Goal: Information Seeking & Learning: Learn about a topic

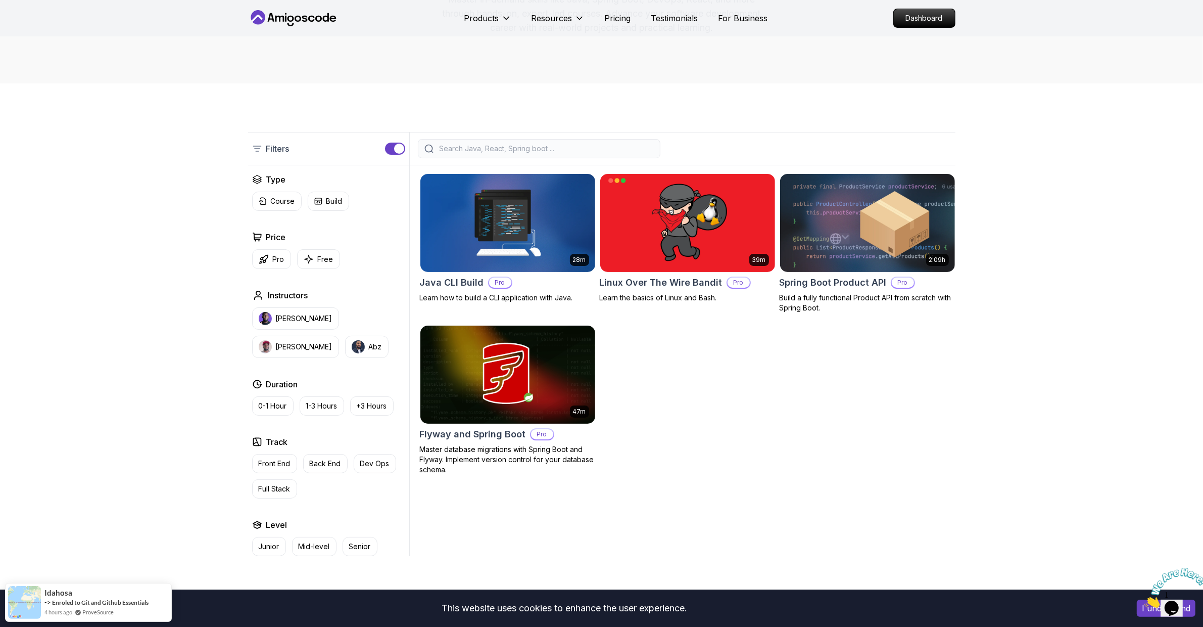
scroll to position [152, 0]
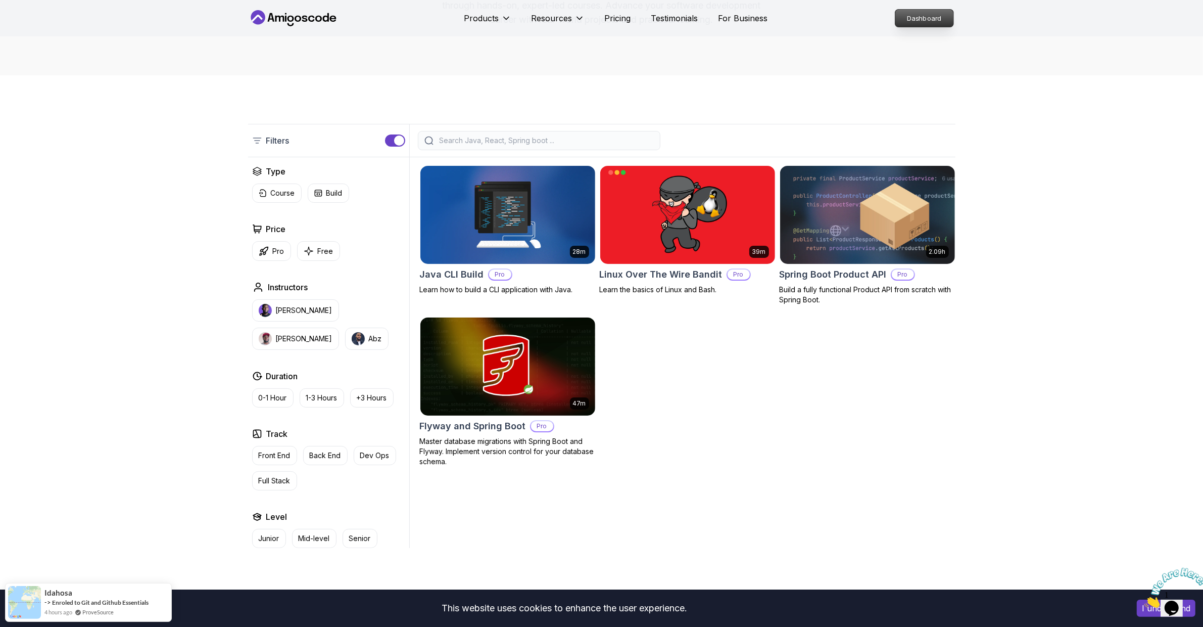
click at [934, 18] on p "Dashboard" at bounding box center [925, 18] width 58 height 17
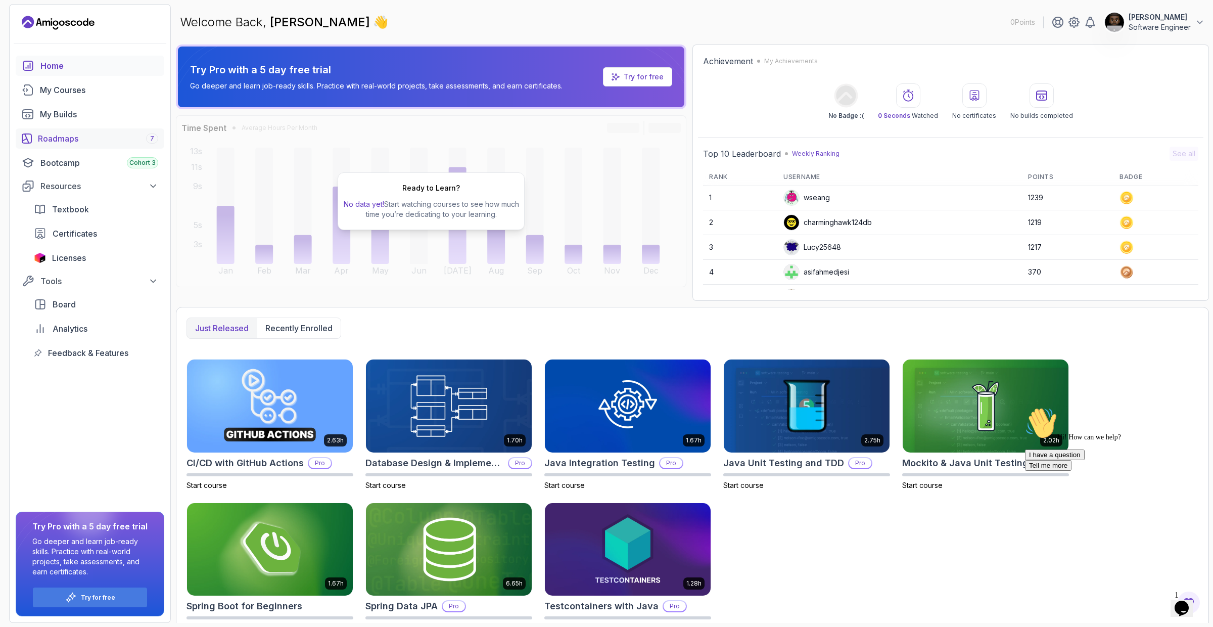
click at [90, 134] on div "Roadmaps 7" at bounding box center [98, 138] width 120 height 12
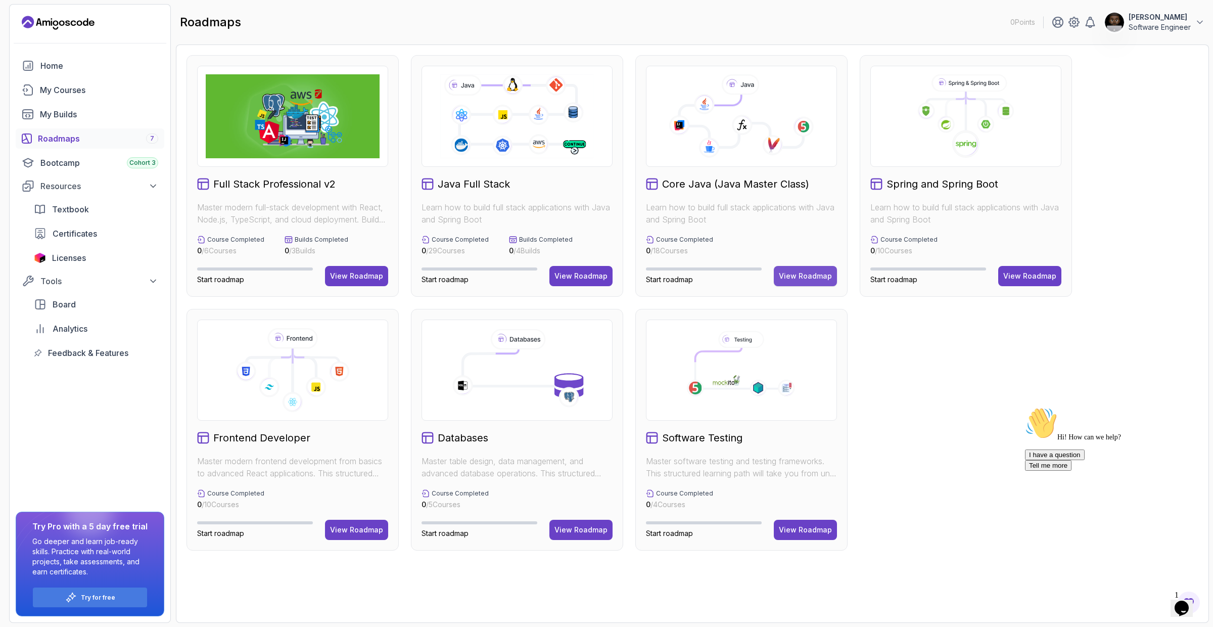
click at [809, 276] on div "View Roadmap" at bounding box center [805, 276] width 53 height 10
